Goal: Connect with others: Connect with other users

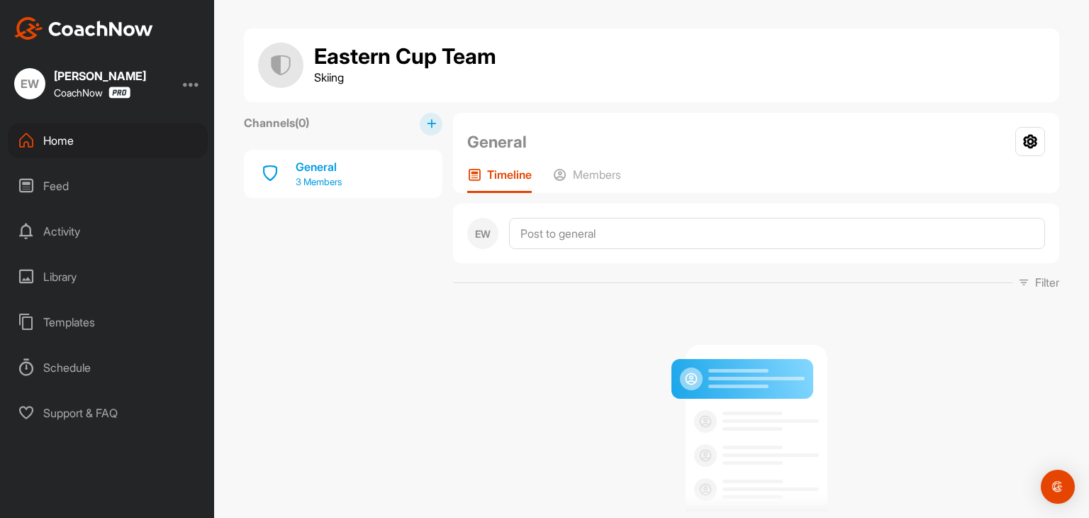
click at [323, 181] on p "3 Members" at bounding box center [319, 182] width 46 height 14
